Goal: Task Accomplishment & Management: Manage account settings

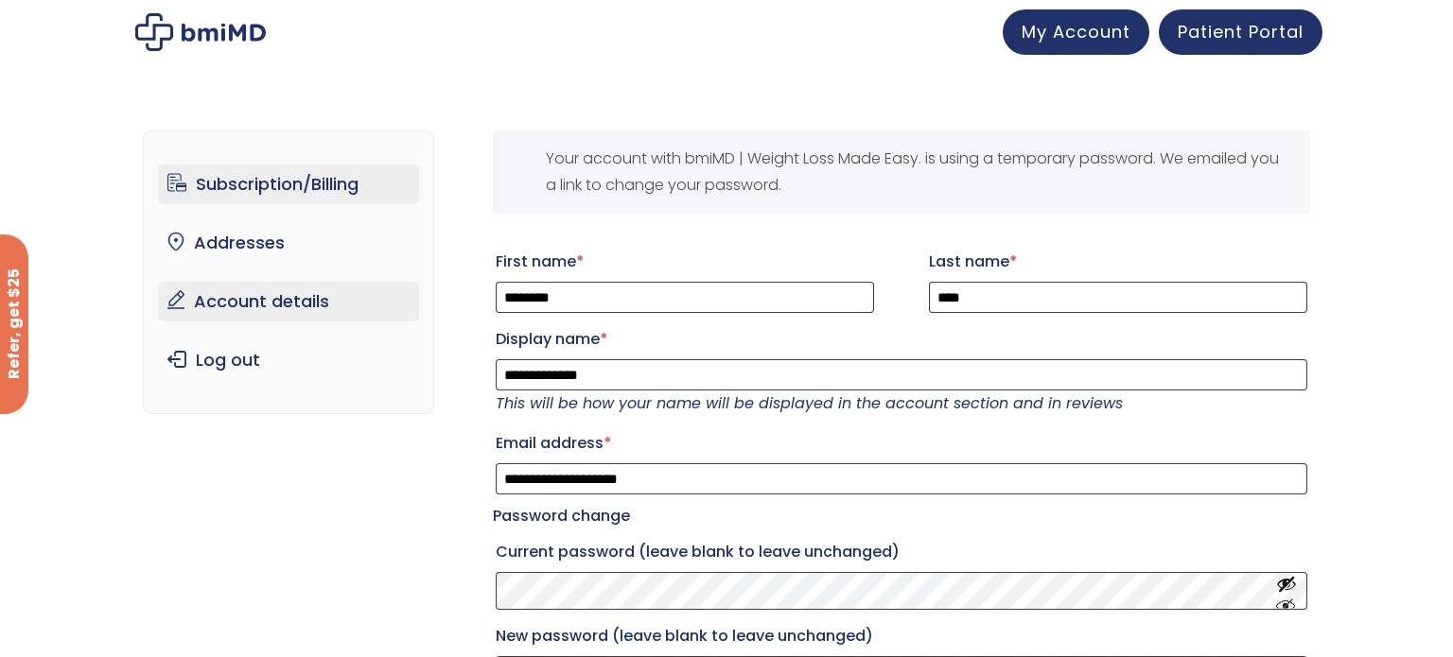
click at [279, 180] on link "Subscription/Billing" at bounding box center [289, 185] width 262 height 40
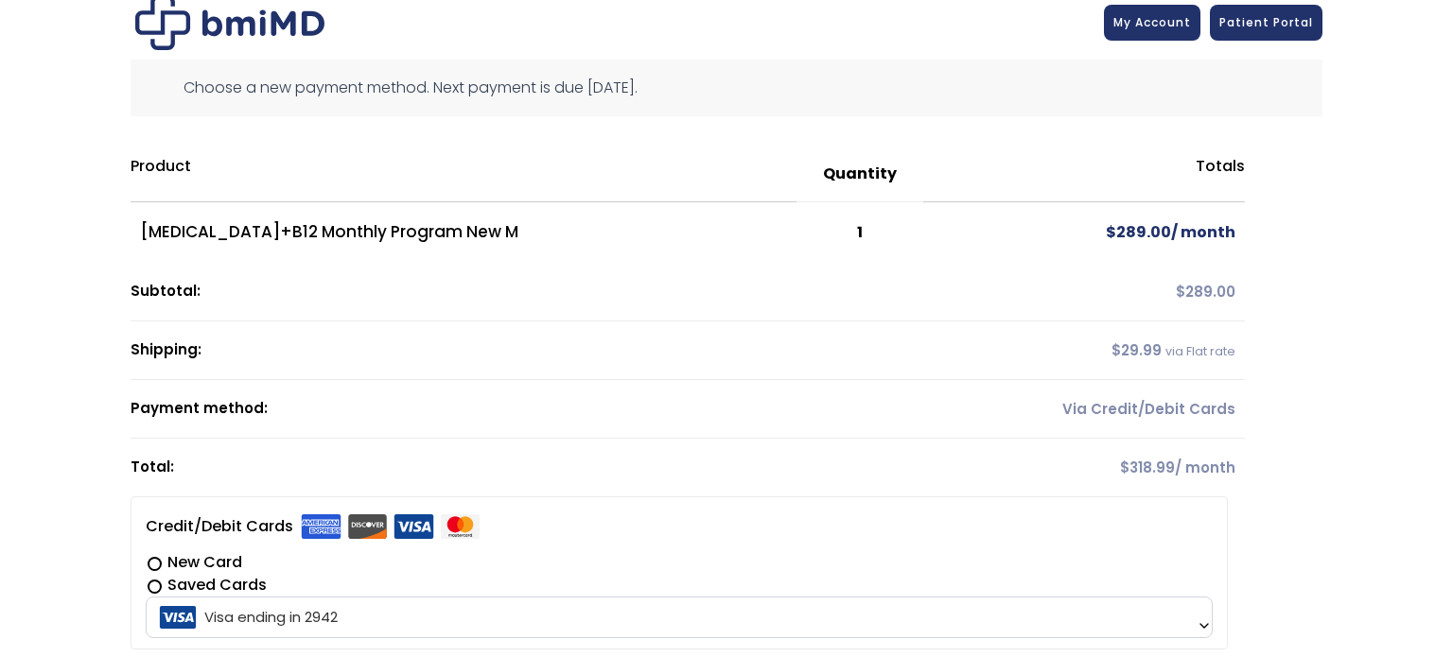
scroll to position [120, 0]
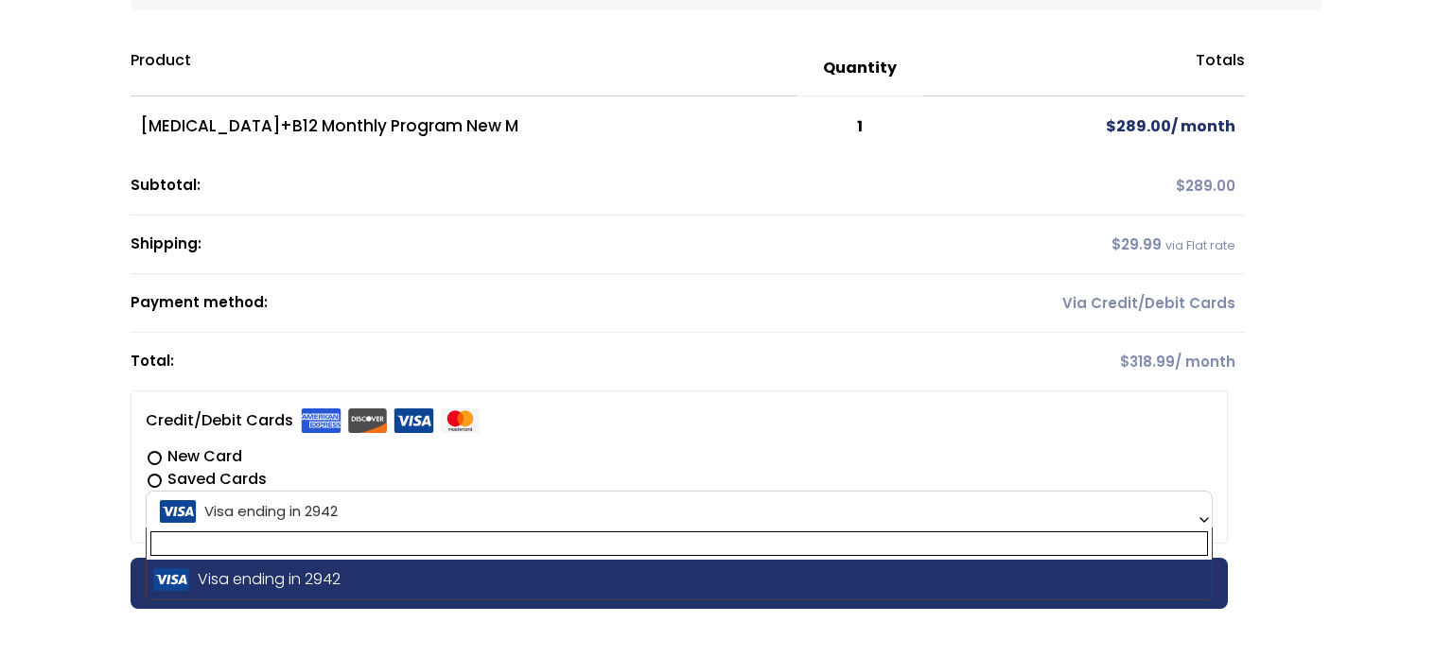
click at [352, 506] on span "Visa ending in 2942" at bounding box center [679, 512] width 1056 height 40
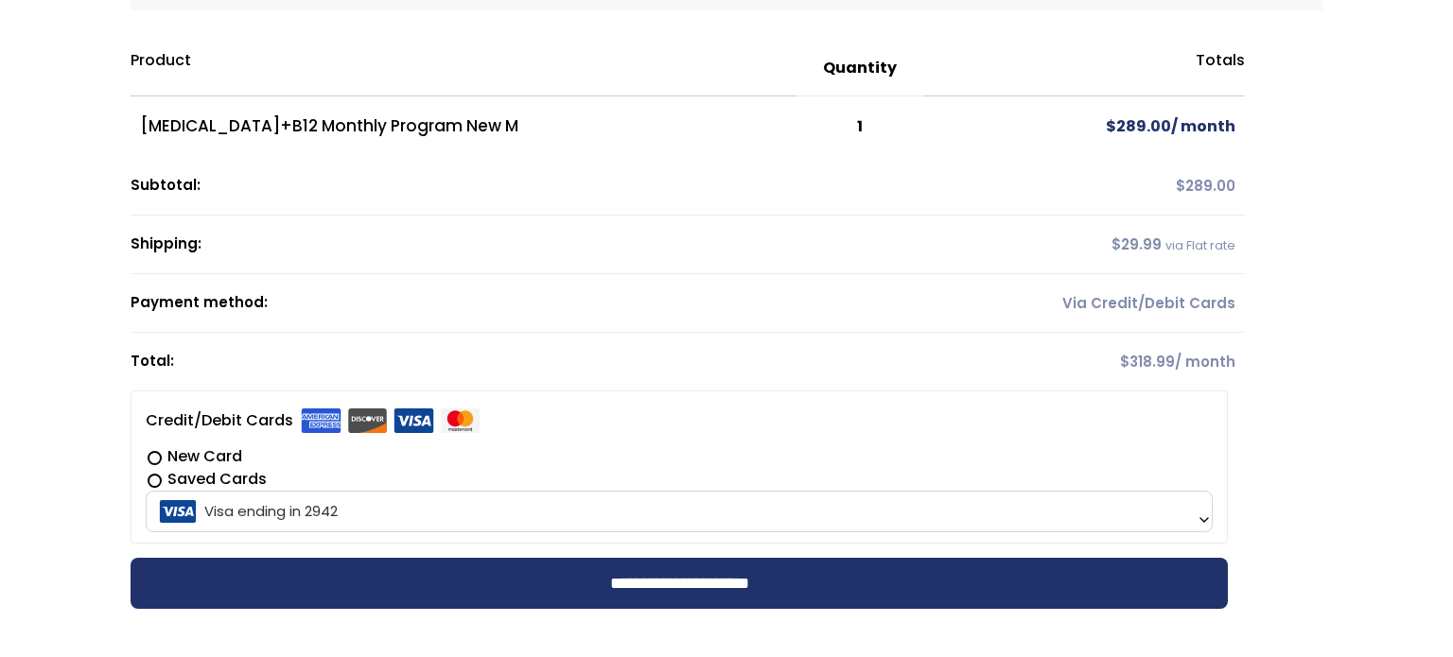
drag, startPoint x: 348, startPoint y: 506, endPoint x: 140, endPoint y: 504, distance: 208.1
click at [140, 505] on li "**********" at bounding box center [679, 467] width 1097 height 153
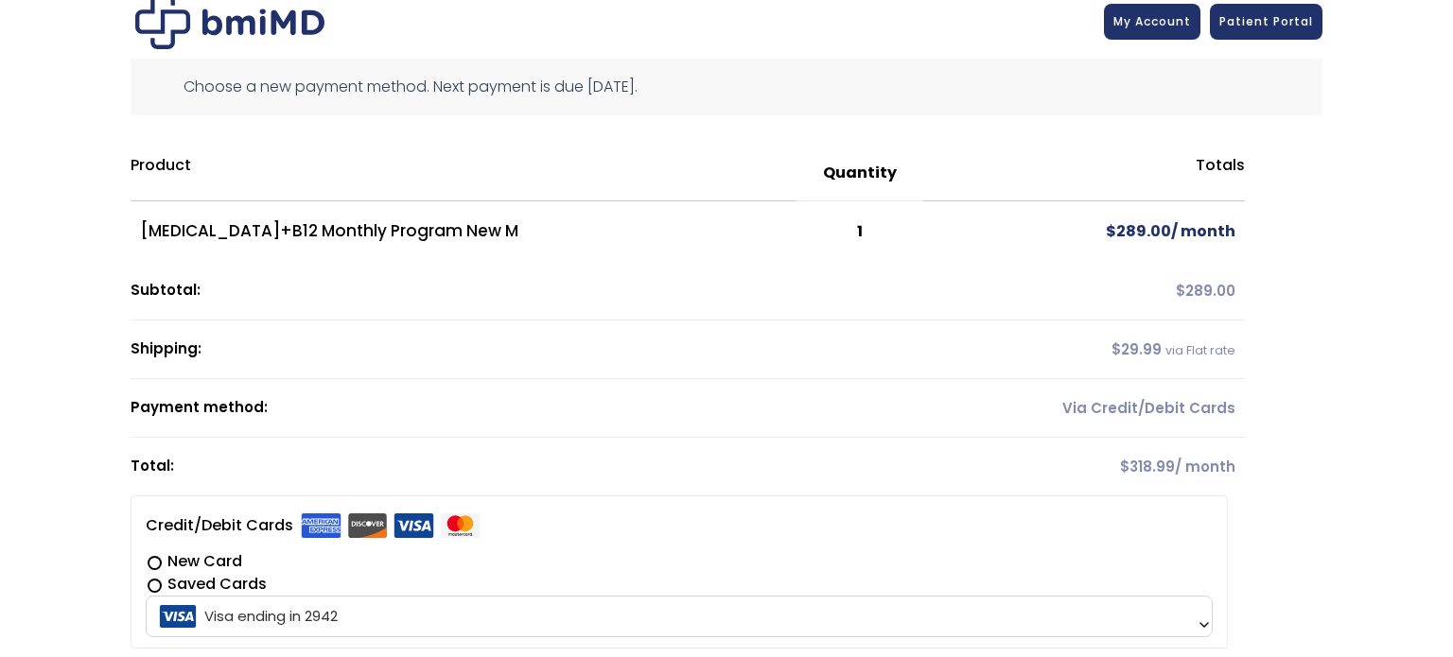
scroll to position [0, 0]
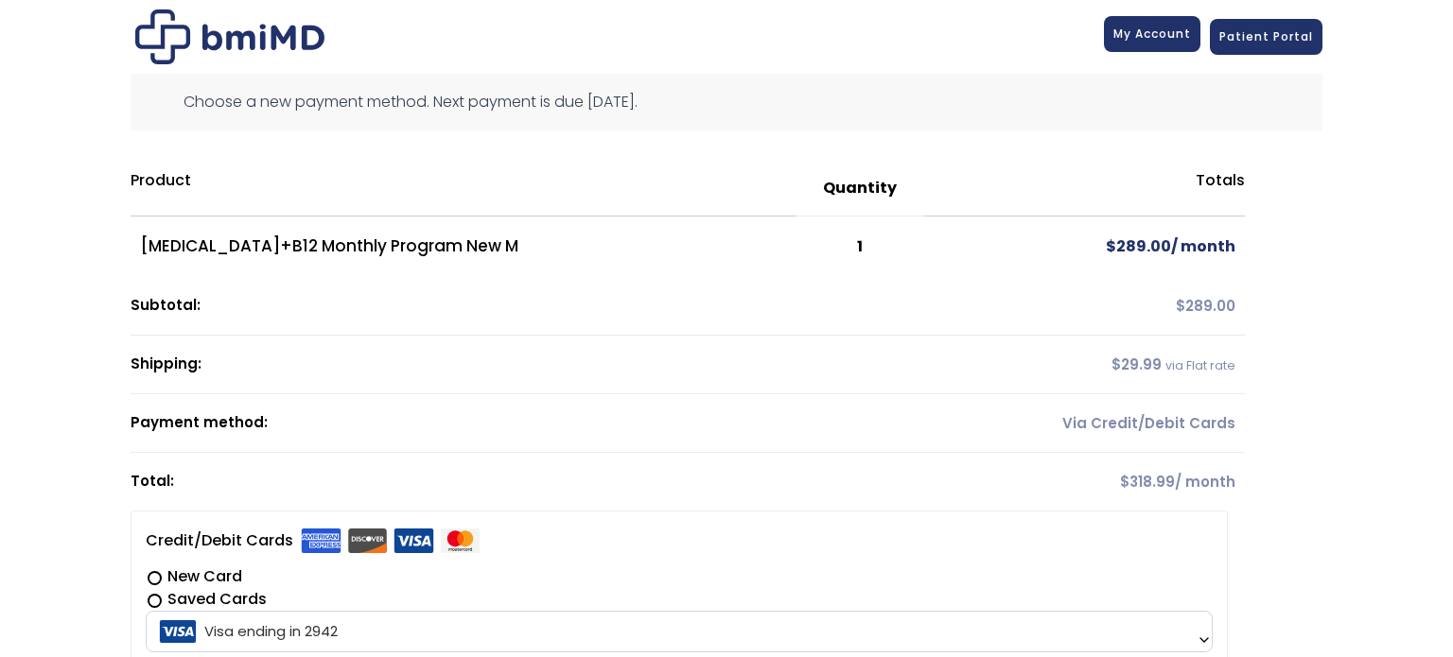
click at [1164, 35] on span "My Account" at bounding box center [1152, 34] width 78 height 16
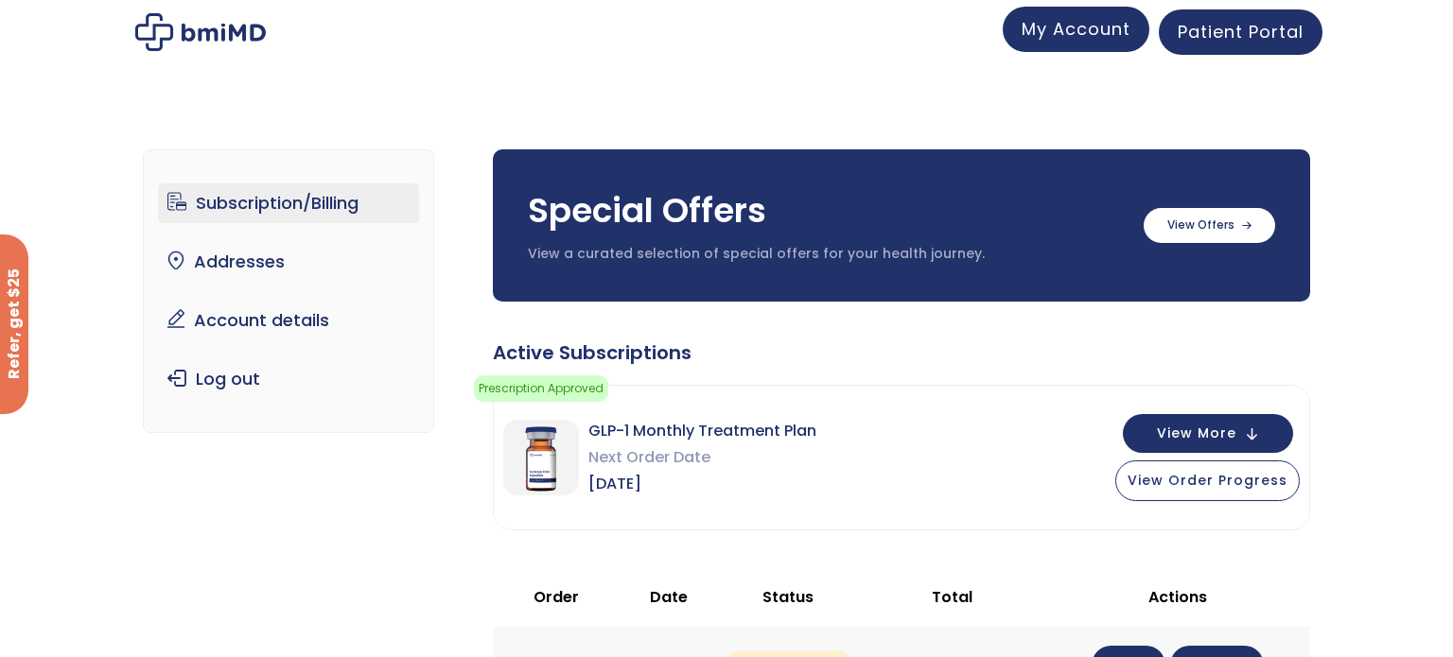
click at [1100, 31] on span "My Account" at bounding box center [1076, 29] width 109 height 24
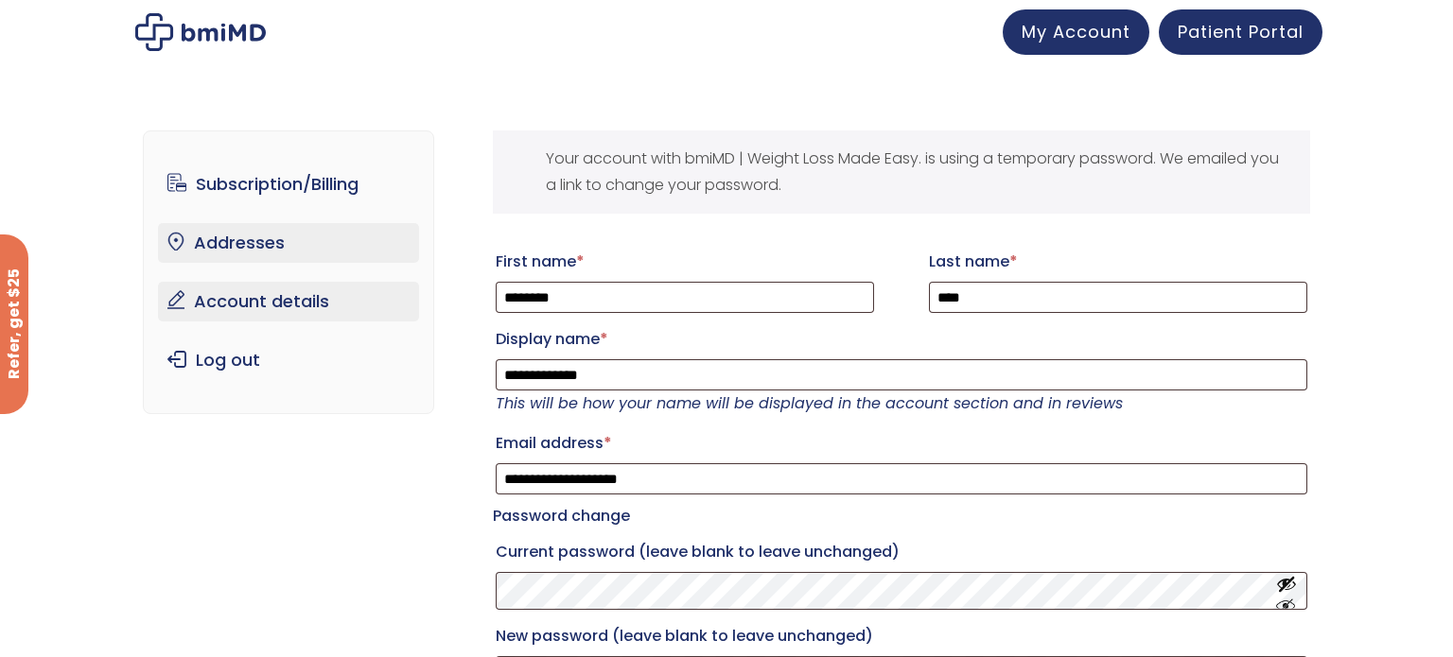
click at [269, 246] on link "Addresses" at bounding box center [289, 243] width 262 height 40
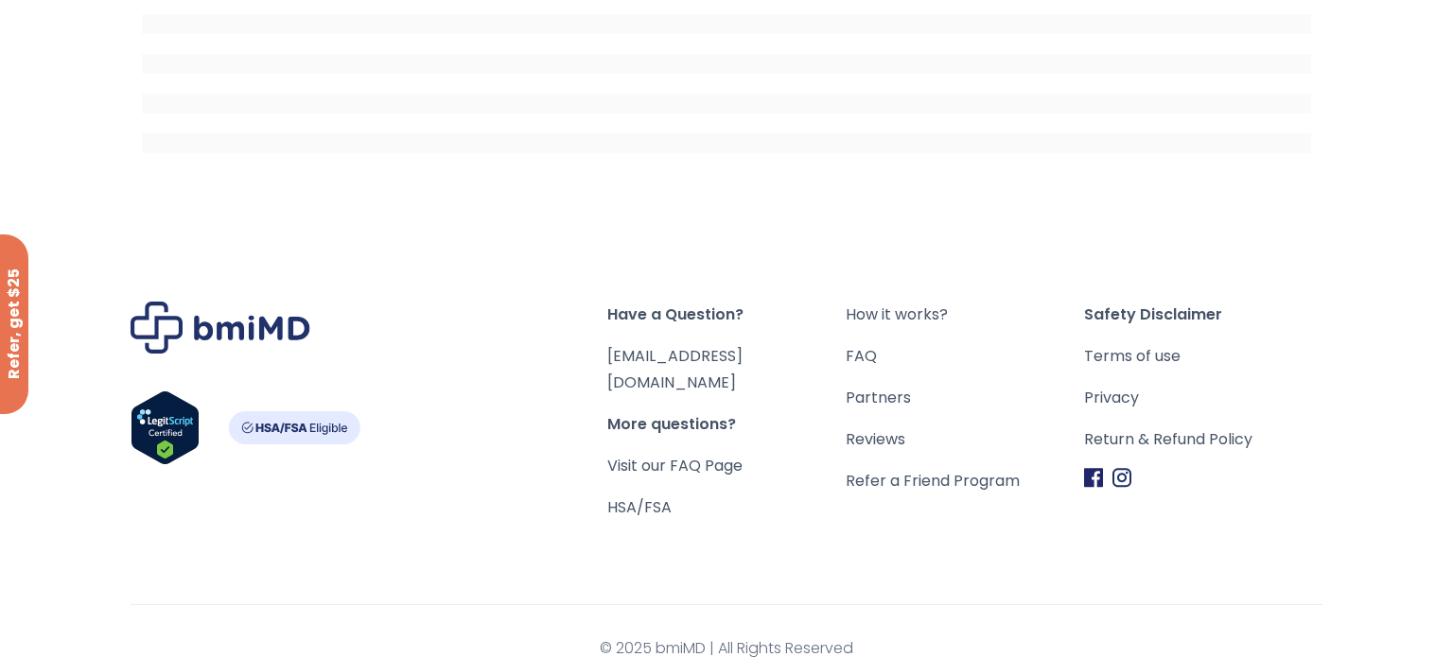
scroll to position [496, 0]
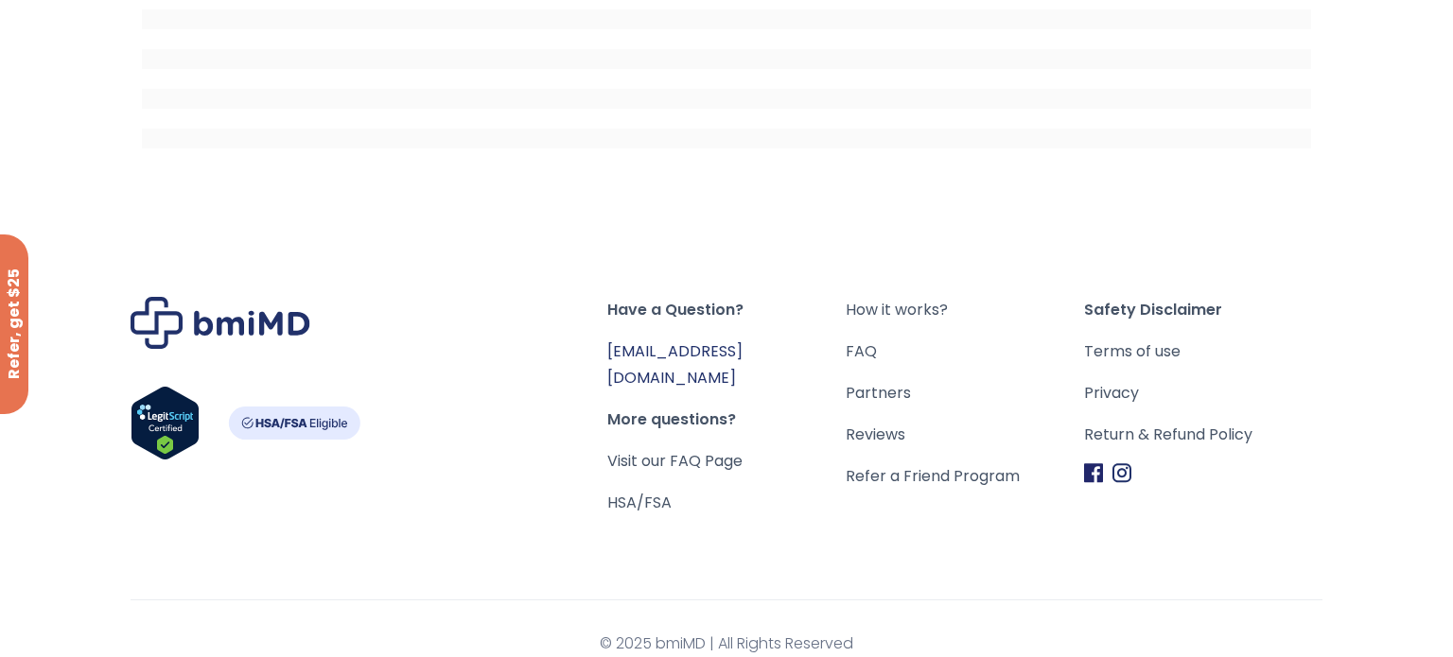
click at [694, 347] on link "[EMAIL_ADDRESS][DOMAIN_NAME]" at bounding box center [674, 365] width 135 height 48
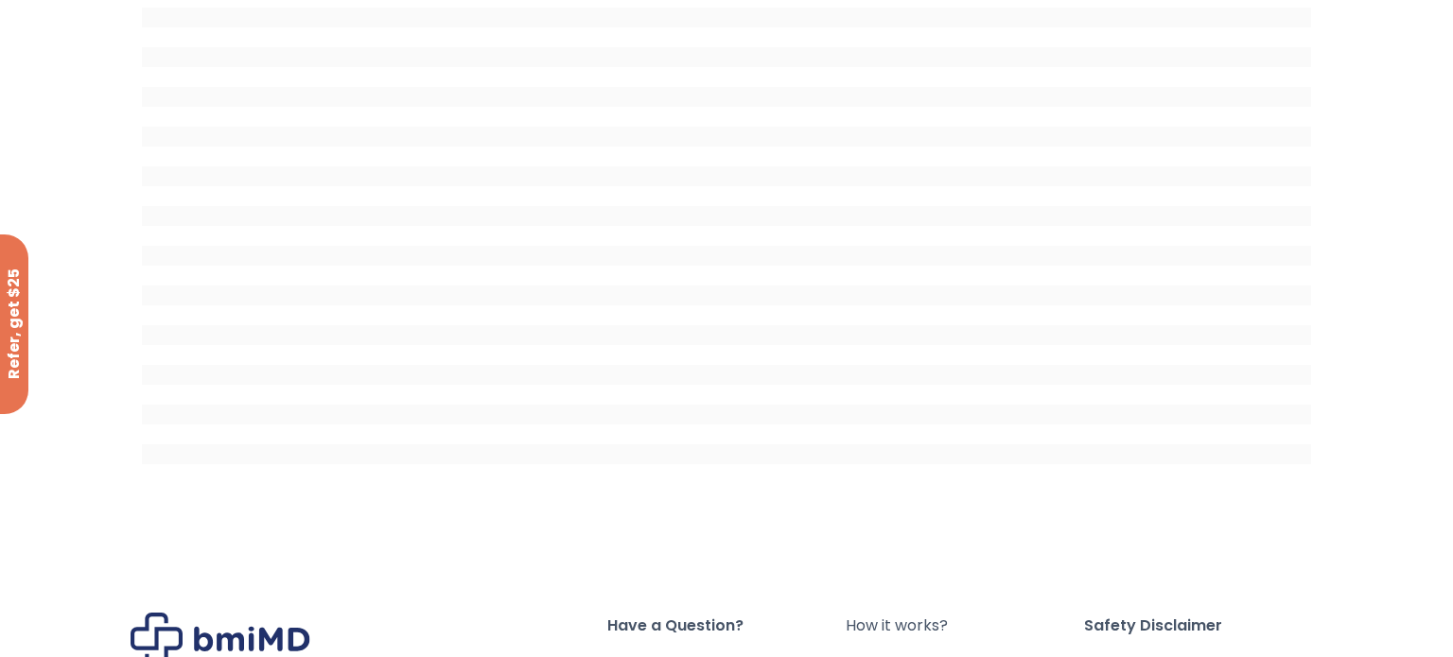
scroll to position [0, 0]
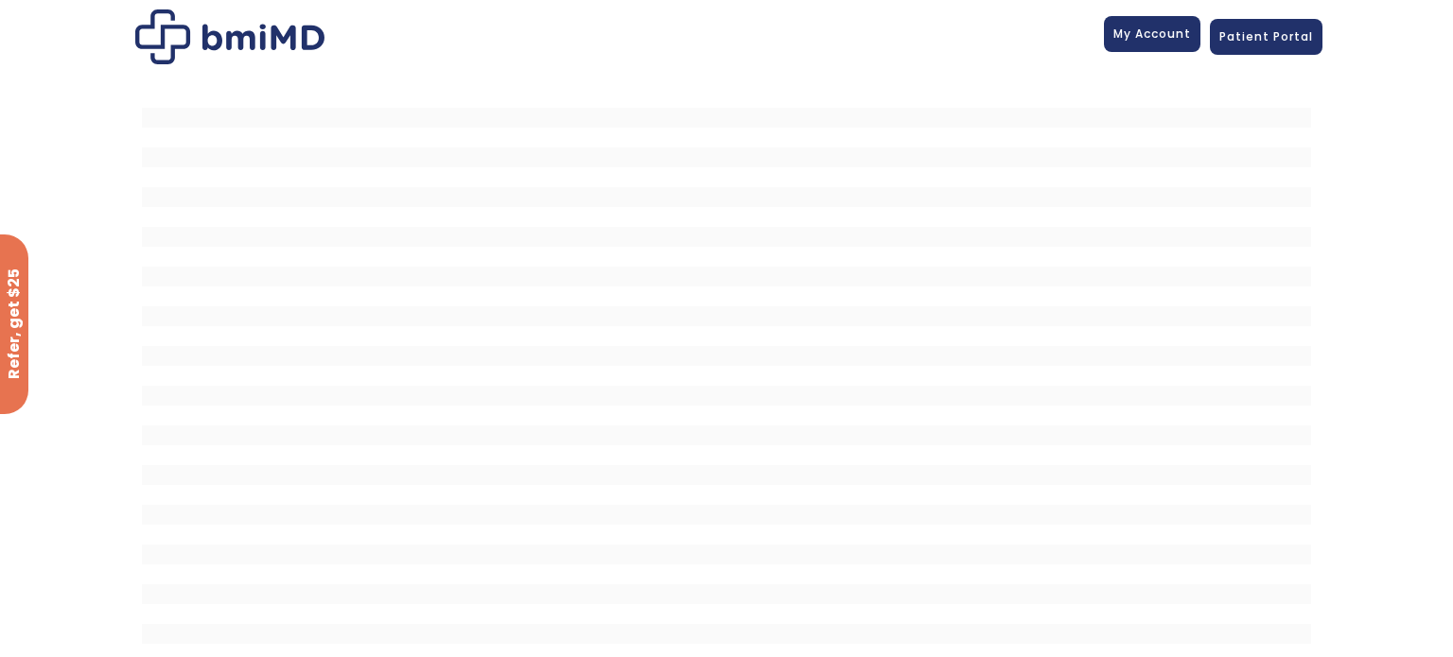
click at [1136, 37] on span "My Account" at bounding box center [1152, 34] width 78 height 16
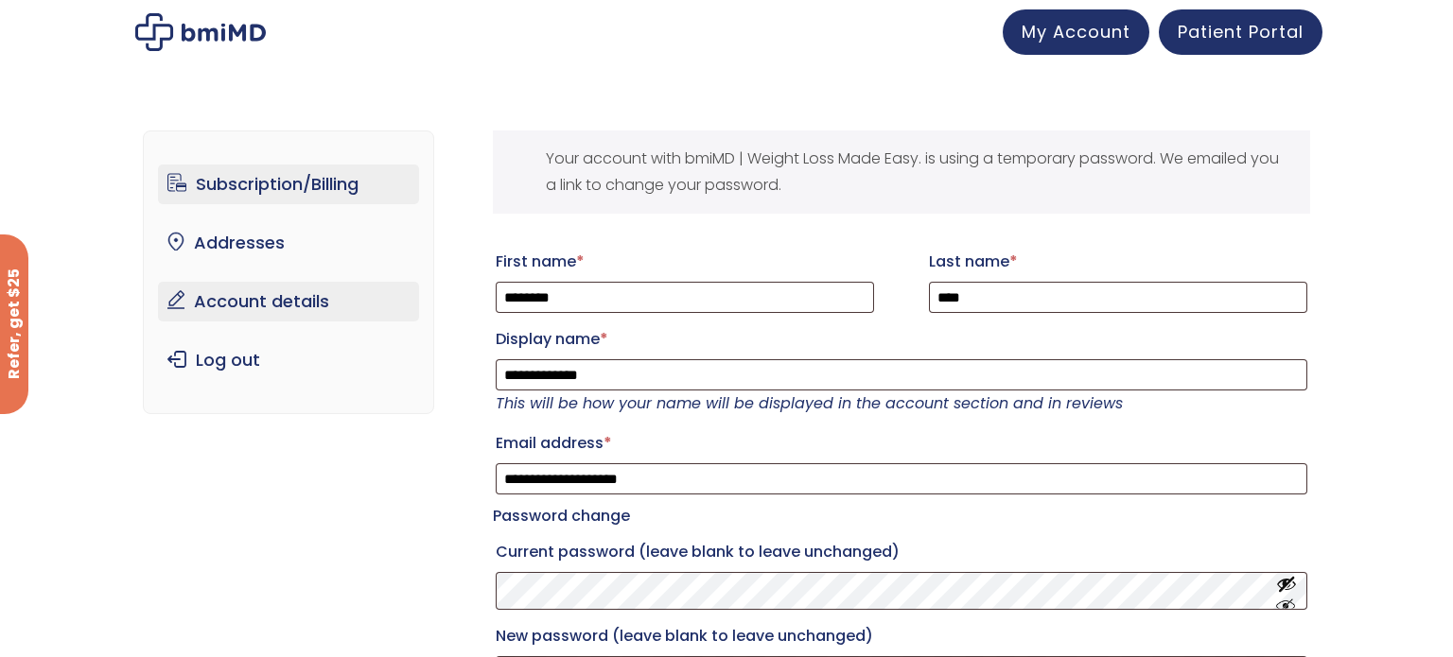
click at [243, 187] on link "Subscription/Billing" at bounding box center [289, 185] width 262 height 40
